Goal: Navigation & Orientation: Find specific page/section

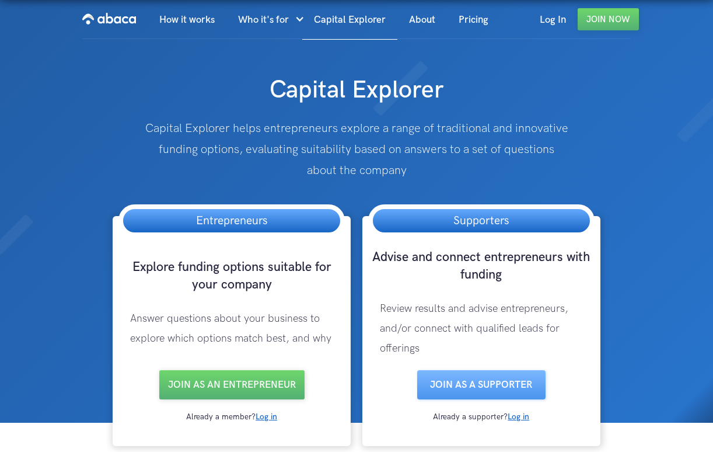
click at [376, 79] on h1 "Capital Explorer" at bounding box center [357, 84] width 357 height 43
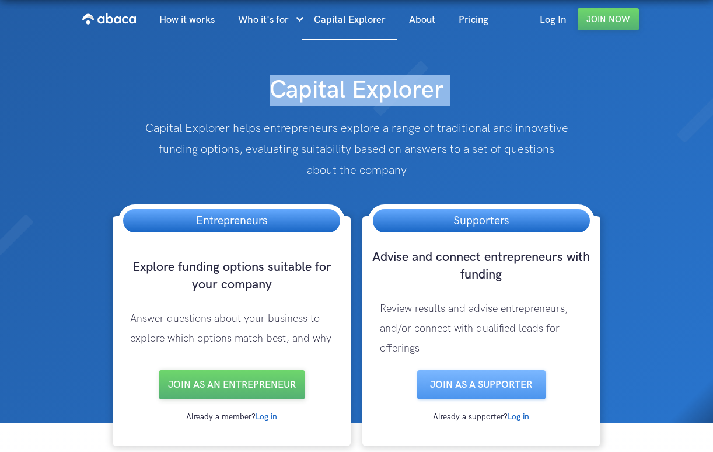
click at [377, 113] on img at bounding box center [356, 211] width 713 height 422
click at [375, 160] on p "Capital Explorer helps entrepreneurs explore a range of traditional and innovat…" at bounding box center [356, 149] width 428 height 63
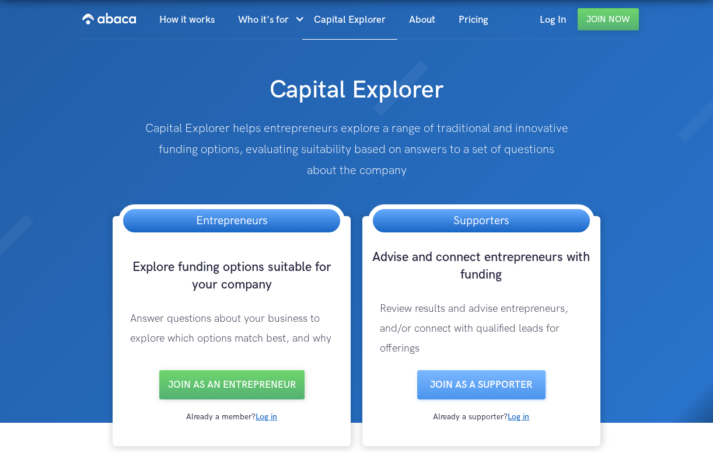
click at [375, 160] on p "Capital Explorer helps entrepreneurs explore a range of traditional and innovat…" at bounding box center [356, 149] width 428 height 63
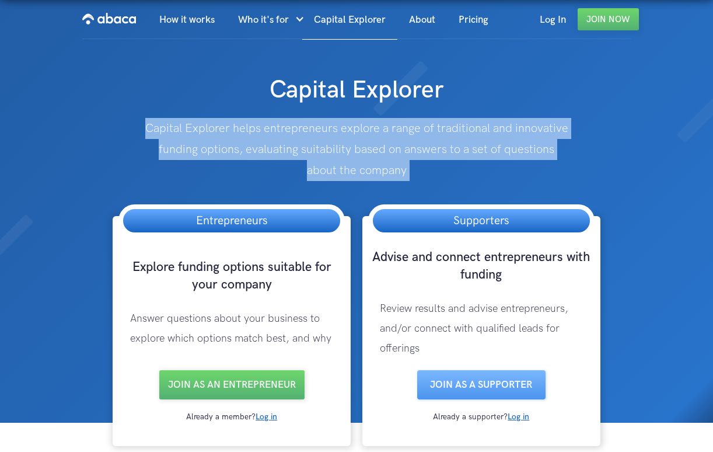
click at [375, 142] on p "Capital Explorer helps entrepreneurs explore a range of traditional and innovat…" at bounding box center [356, 149] width 428 height 63
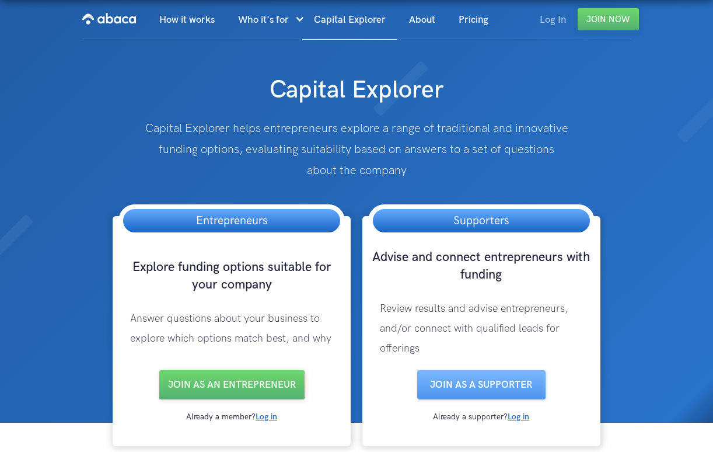
click at [543, 2] on link "Log In" at bounding box center [553, 20] width 50 height 40
